Goal: Task Accomplishment & Management: Manage account settings

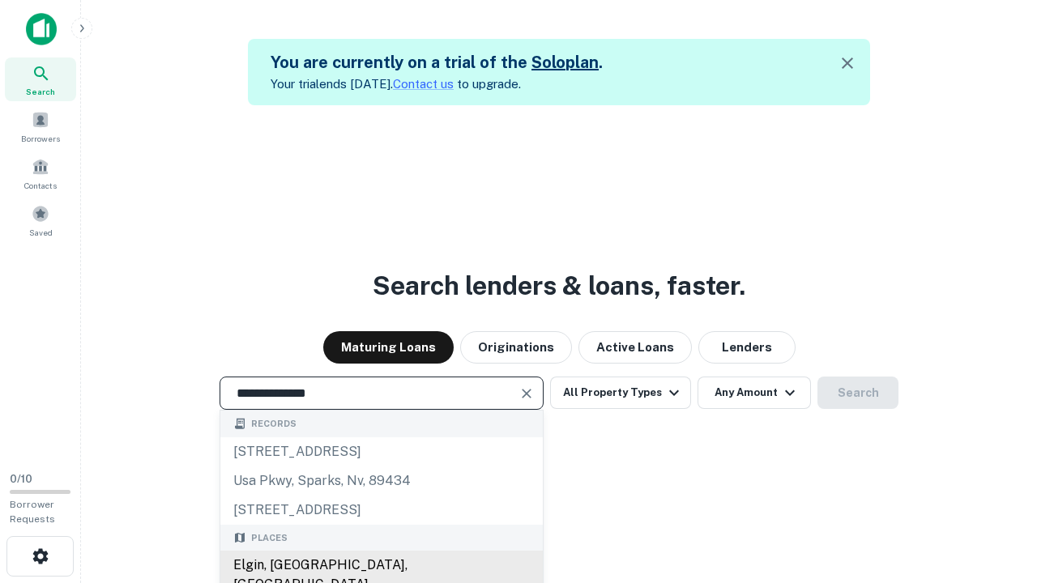
click at [381, 566] on div "Elgin, [GEOGRAPHIC_DATA], [GEOGRAPHIC_DATA]" at bounding box center [381, 575] width 322 height 49
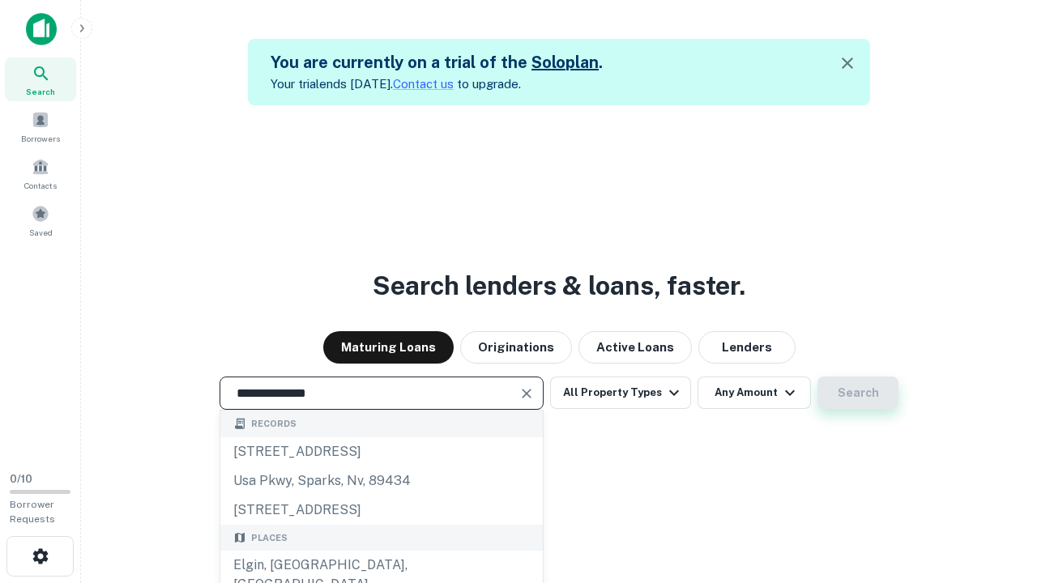
type input "**********"
click at [818, 377] on button "Search" at bounding box center [858, 393] width 81 height 32
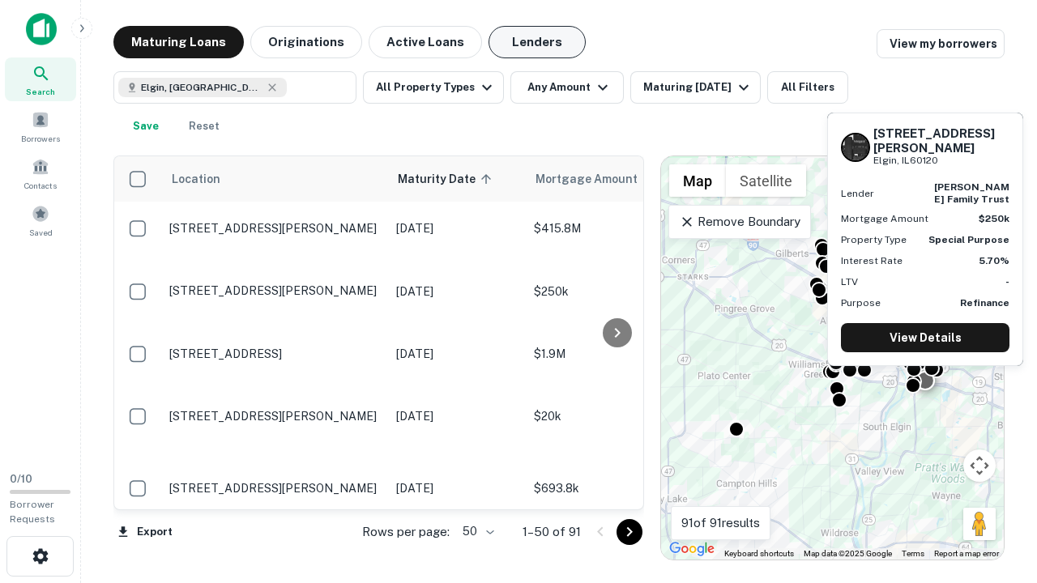
click at [537, 42] on button "Lenders" at bounding box center [537, 42] width 97 height 32
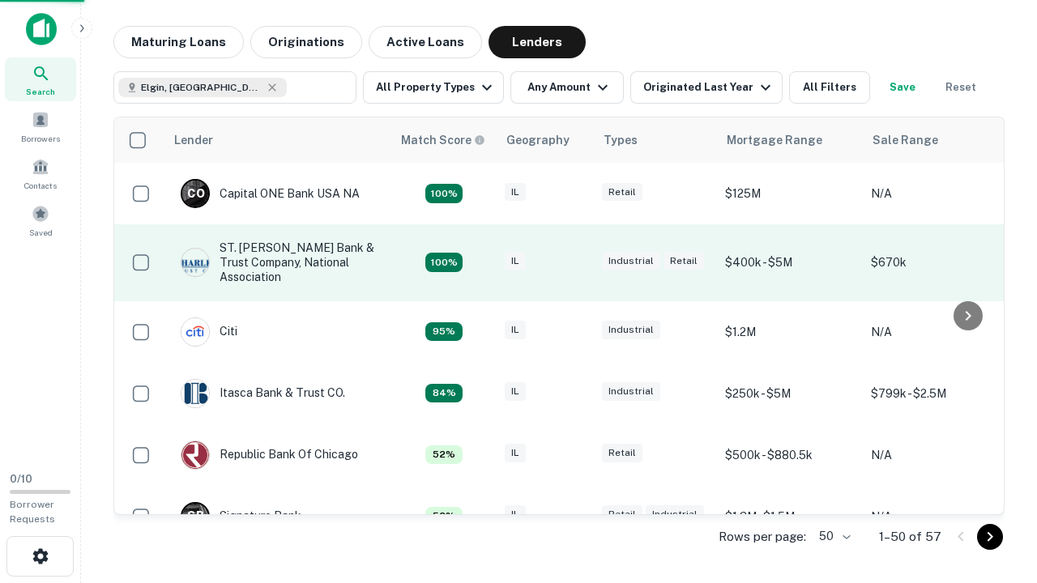
click at [575, 263] on div "IL" at bounding box center [545, 263] width 81 height 22
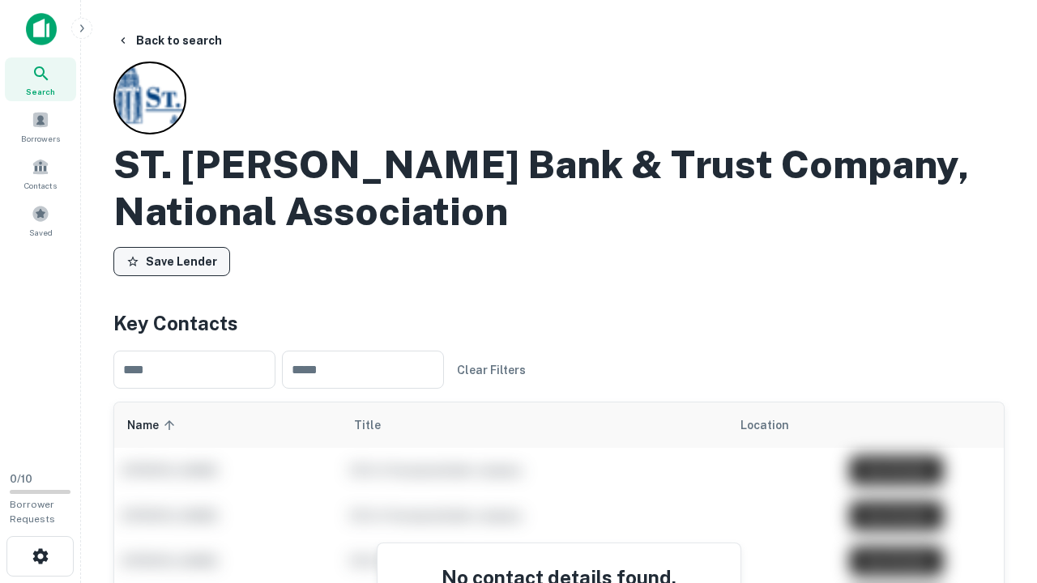
click at [172, 262] on button "Save Lender" at bounding box center [171, 261] width 117 height 29
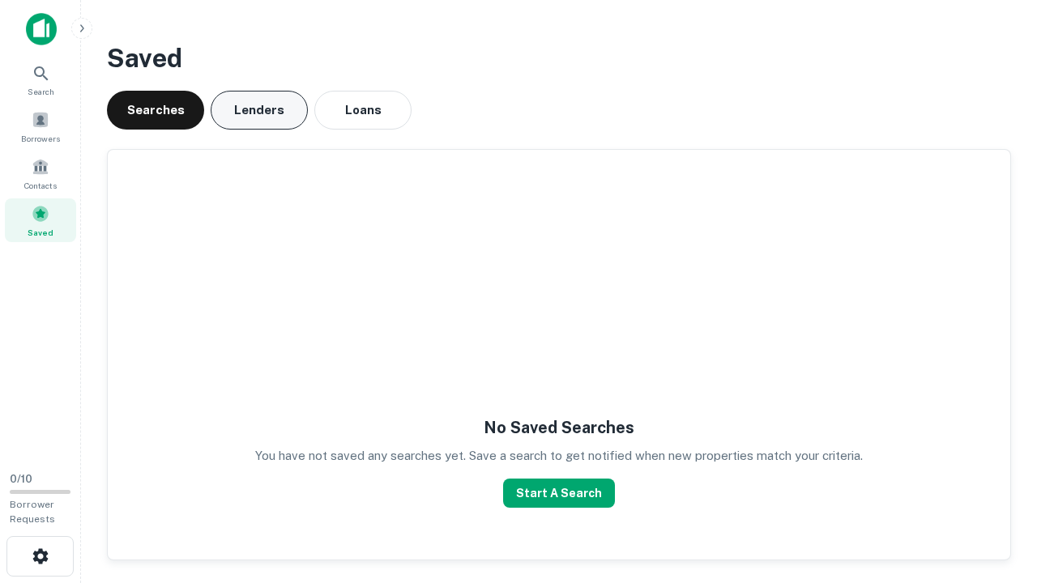
click at [259, 110] on button "Lenders" at bounding box center [259, 110] width 97 height 39
